Goal: Information Seeking & Learning: Check status

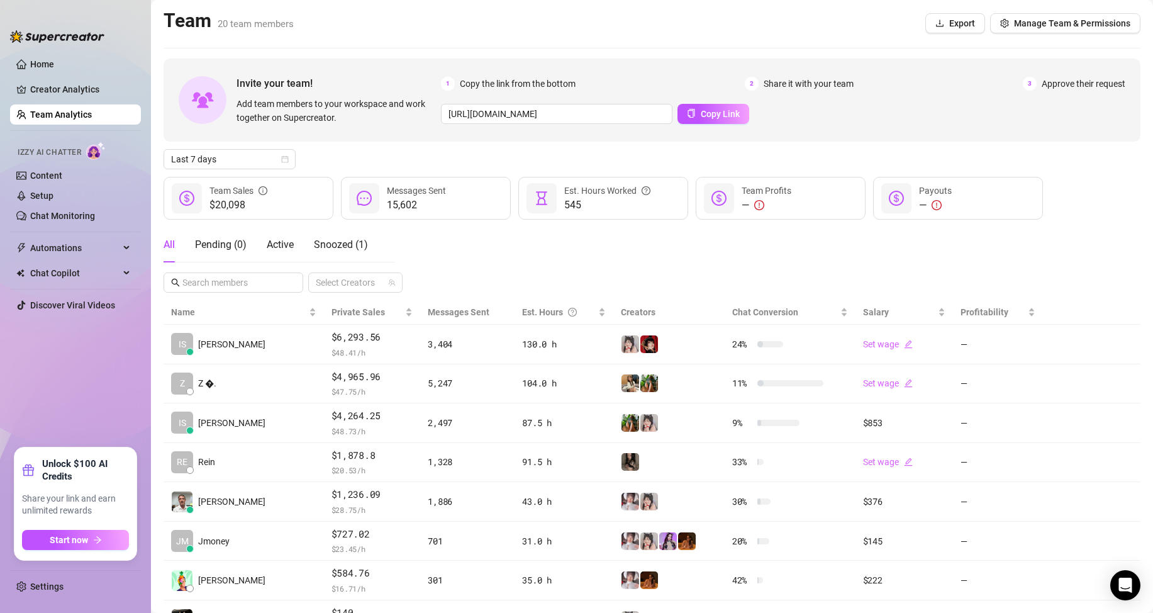
click at [58, 114] on link "Team Analytics" at bounding box center [61, 114] width 62 height 10
click at [275, 157] on span "Last 7 days" at bounding box center [229, 159] width 117 height 19
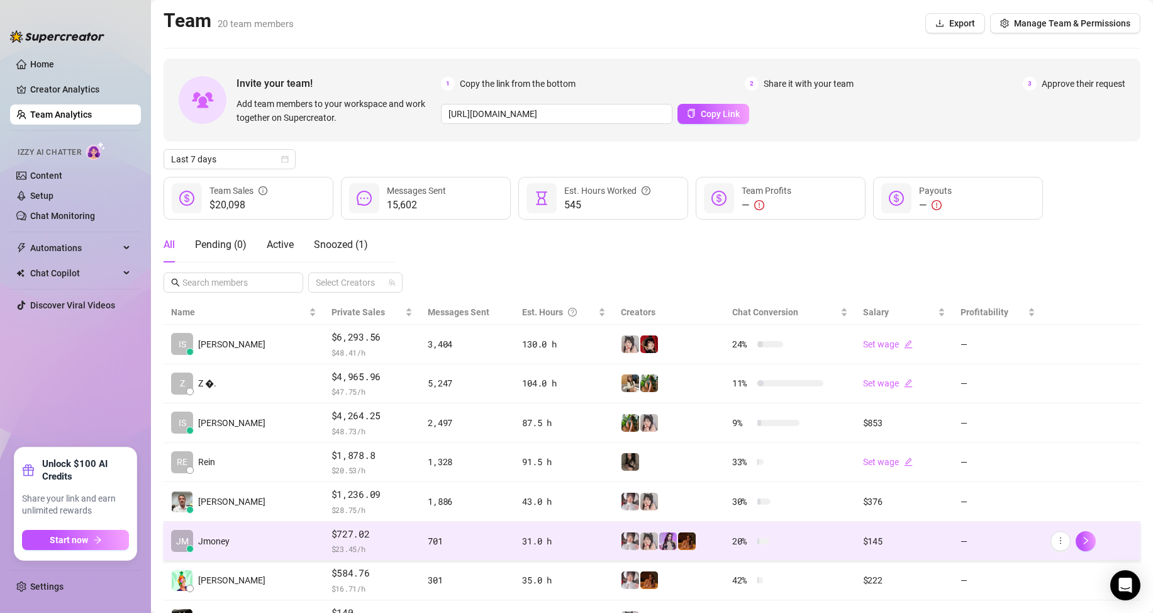
click at [247, 544] on td "[PERSON_NAME]" at bounding box center [244, 541] width 160 height 40
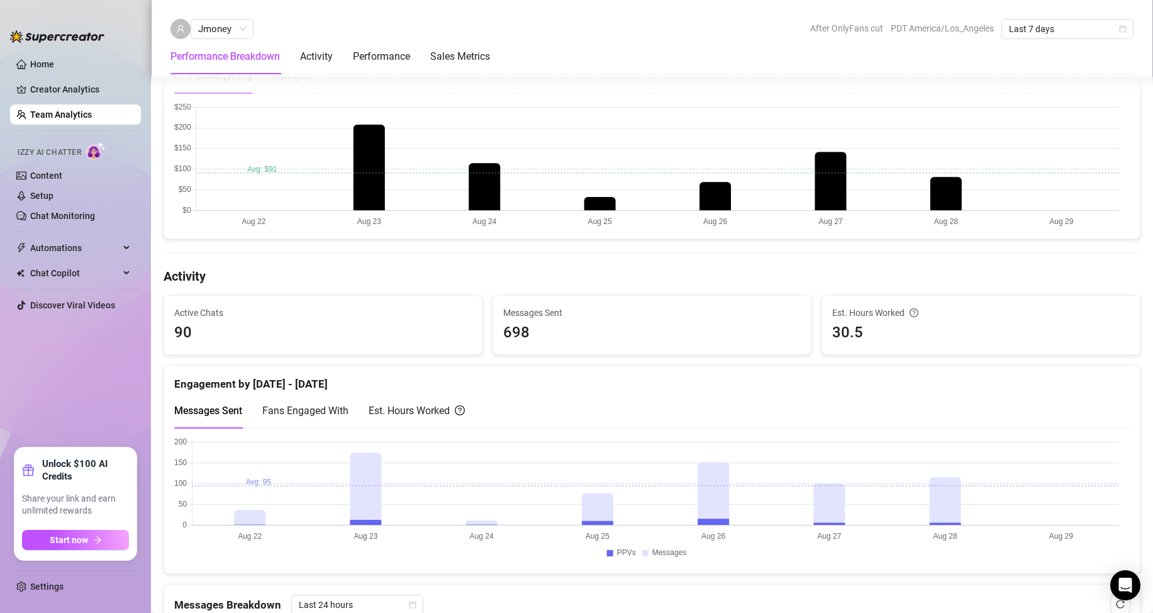
scroll to position [503, 0]
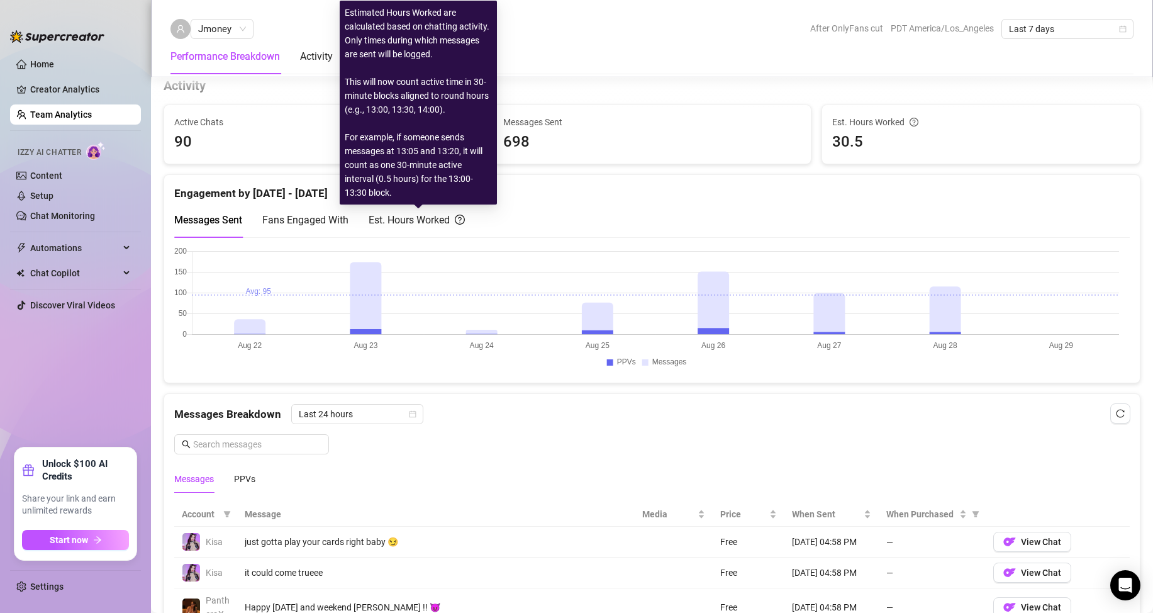
click at [385, 218] on div "Est. Hours Worked" at bounding box center [417, 220] width 96 height 16
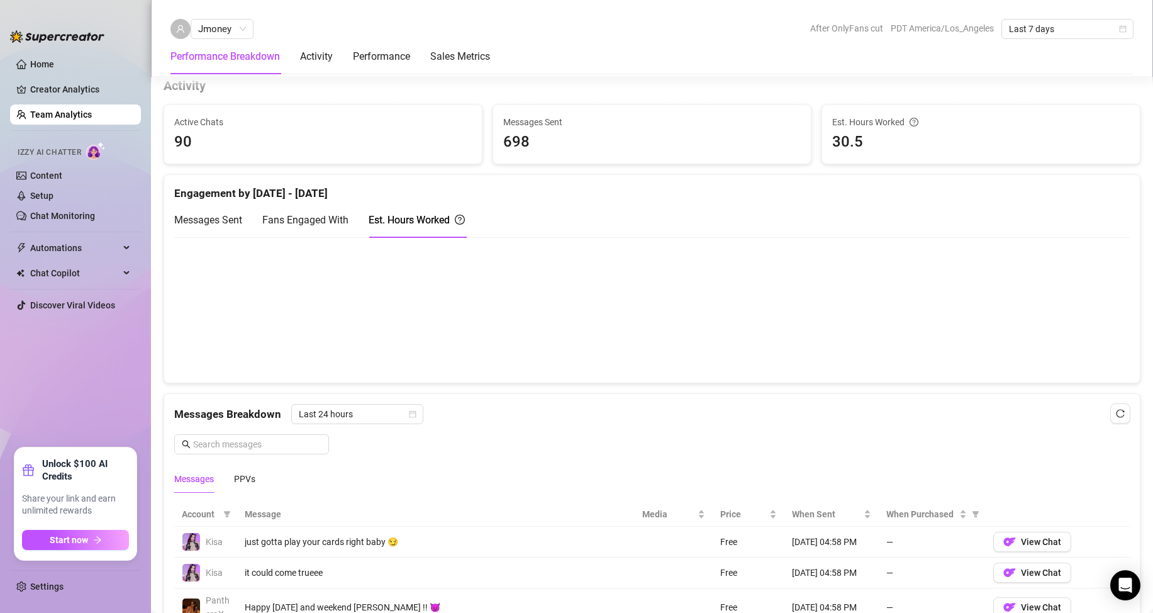
click at [235, 224] on span "Messages Sent" at bounding box center [208, 220] width 68 height 12
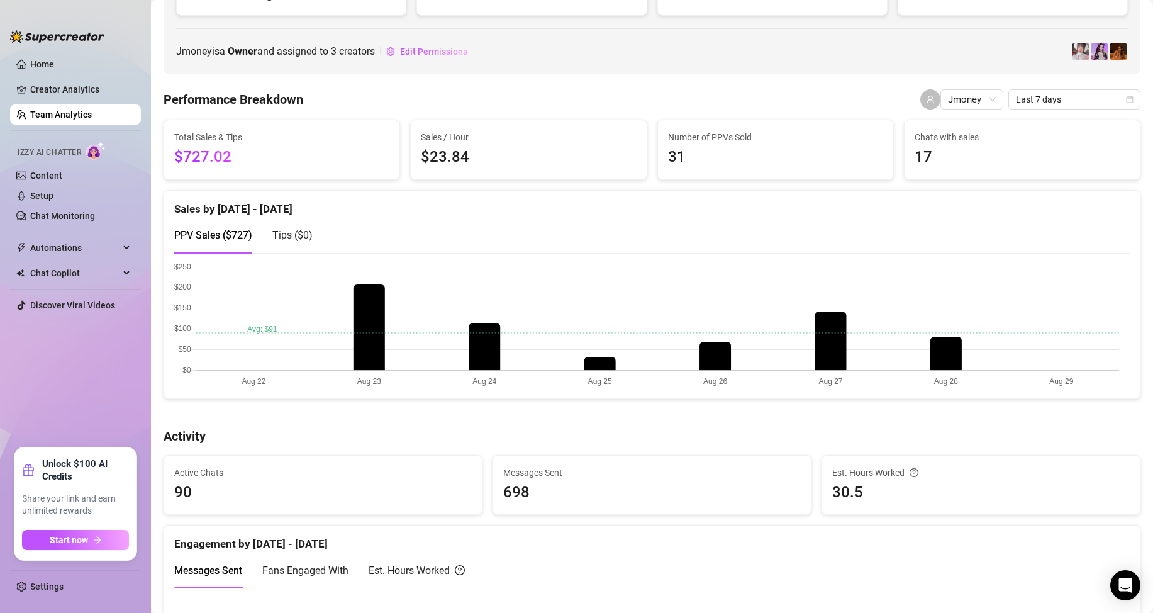
scroll to position [0, 0]
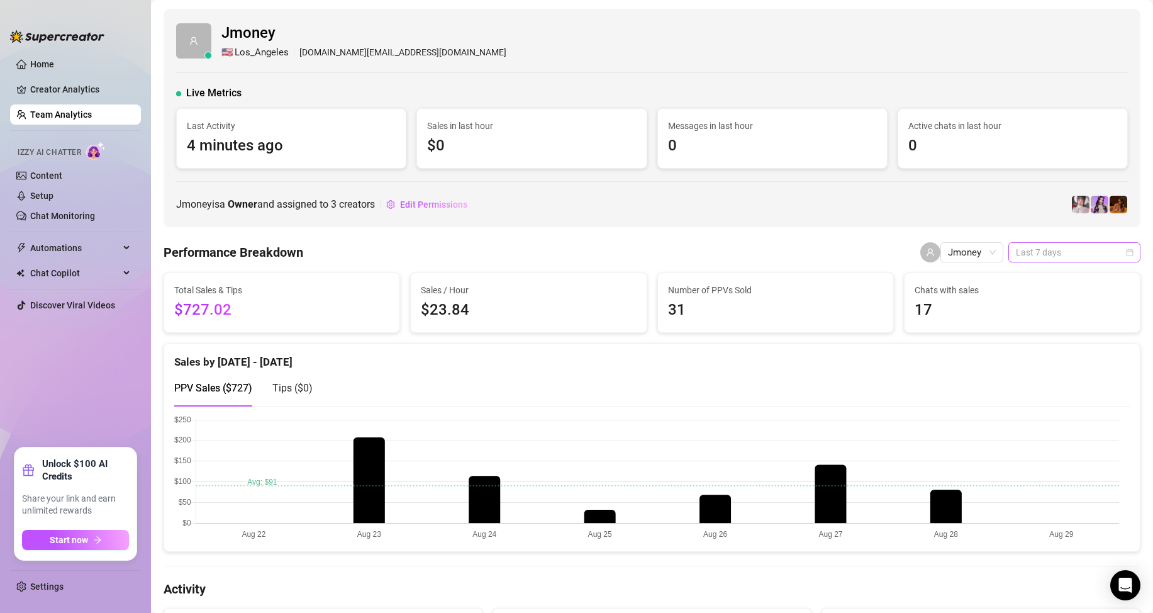
click at [1064, 246] on span "Last 7 days" at bounding box center [1074, 252] width 117 height 19
click at [1034, 356] on div "Custom date" at bounding box center [1063, 358] width 112 height 14
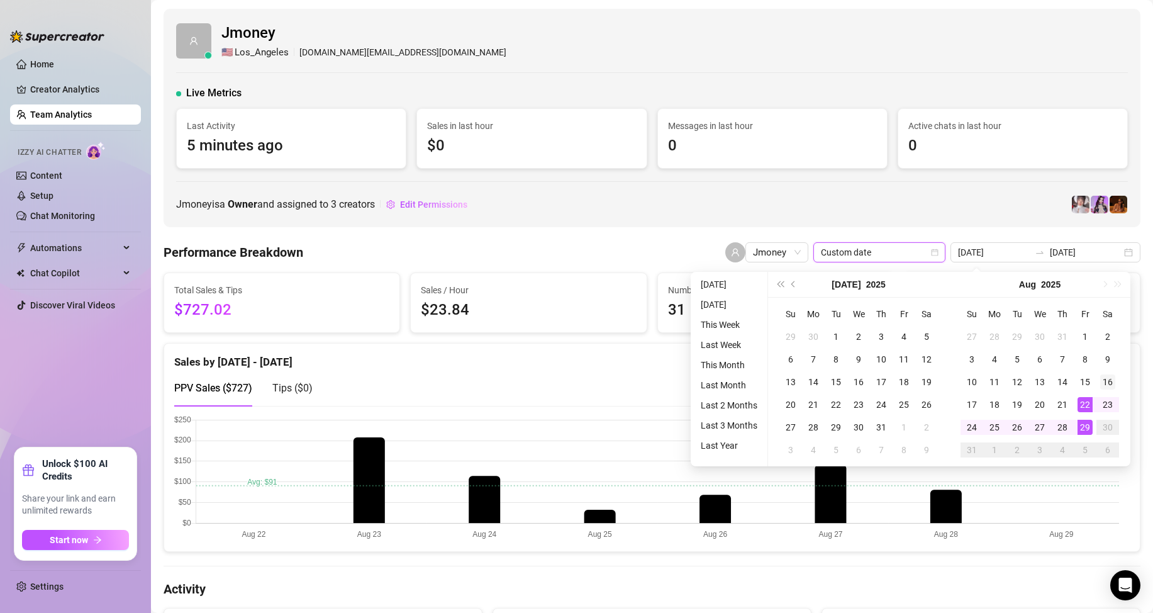
type input "[DATE]"
click at [1104, 381] on div "16" at bounding box center [1107, 381] width 15 height 15
type input "[DATE]"
click at [1082, 426] on div "29" at bounding box center [1084, 426] width 15 height 15
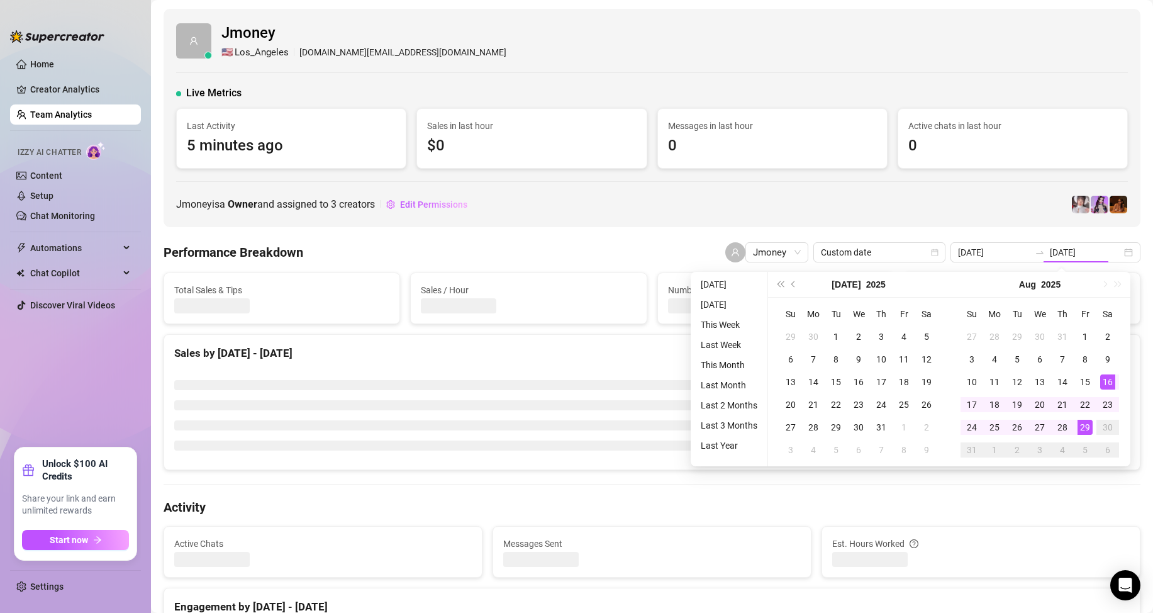
type input "[DATE]"
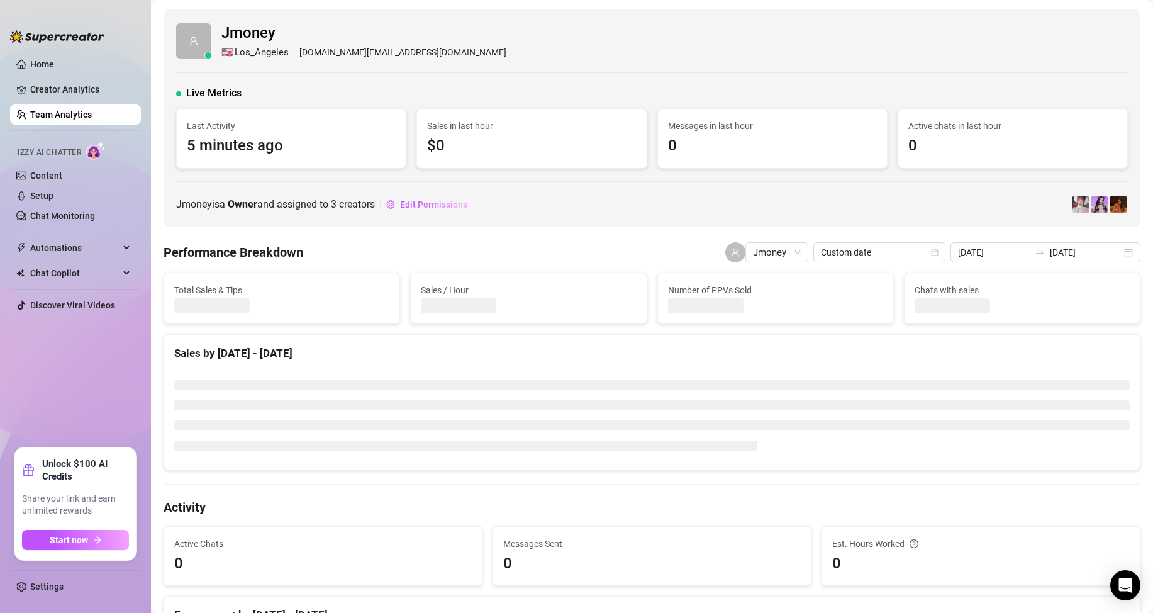
click at [857, 204] on div "Jmoney is a Owner and assigned to 3 creators Edit Permissions" at bounding box center [651, 204] width 951 height 20
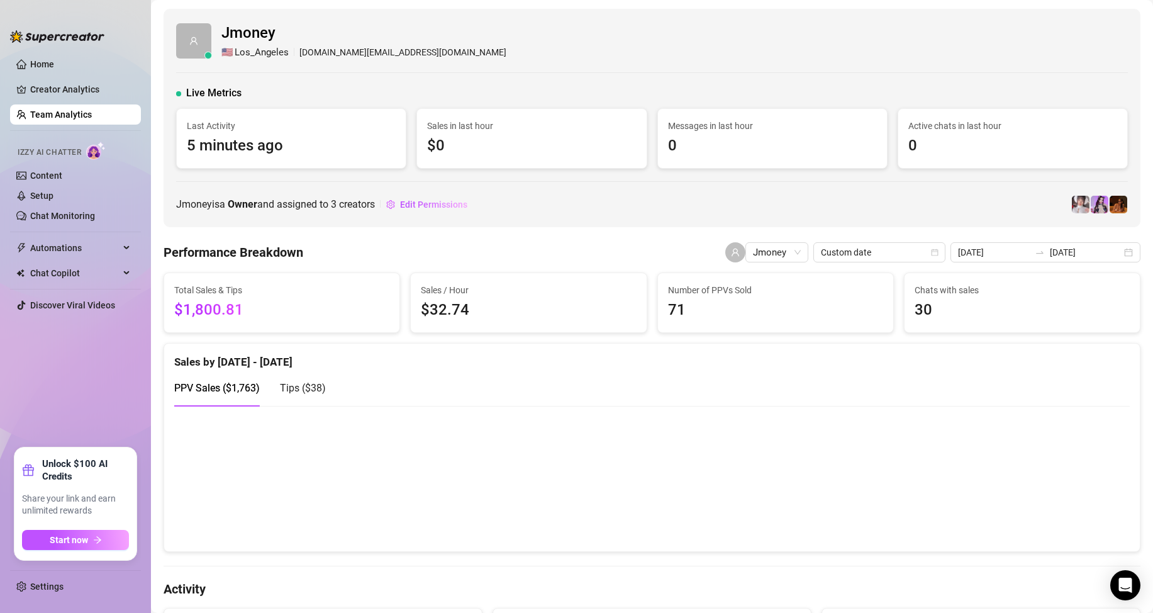
click at [632, 201] on div "Jmoney is a Owner and assigned to 3 creators Edit Permissions" at bounding box center [651, 204] width 951 height 20
click at [92, 112] on link "Team Analytics" at bounding box center [61, 114] width 62 height 10
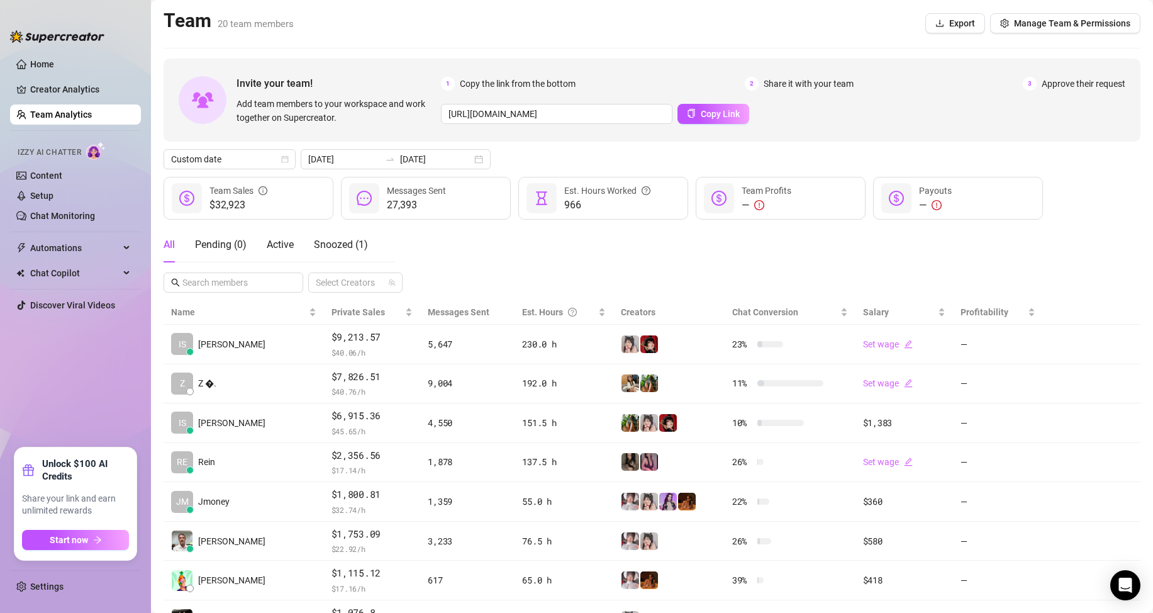
click at [64, 355] on ul "Home Creator Analytics Team Analytics Izzy AI Chatter Content Setup Chat Monito…" at bounding box center [75, 245] width 131 height 393
drag, startPoint x: 75, startPoint y: 380, endPoint x: 62, endPoint y: 247, distance: 133.3
click at [75, 379] on ul "Home Creator Analytics Team Analytics Izzy AI Chatter Content Setup Chat Monito…" at bounding box center [75, 245] width 131 height 393
